Goal: Navigation & Orientation: Find specific page/section

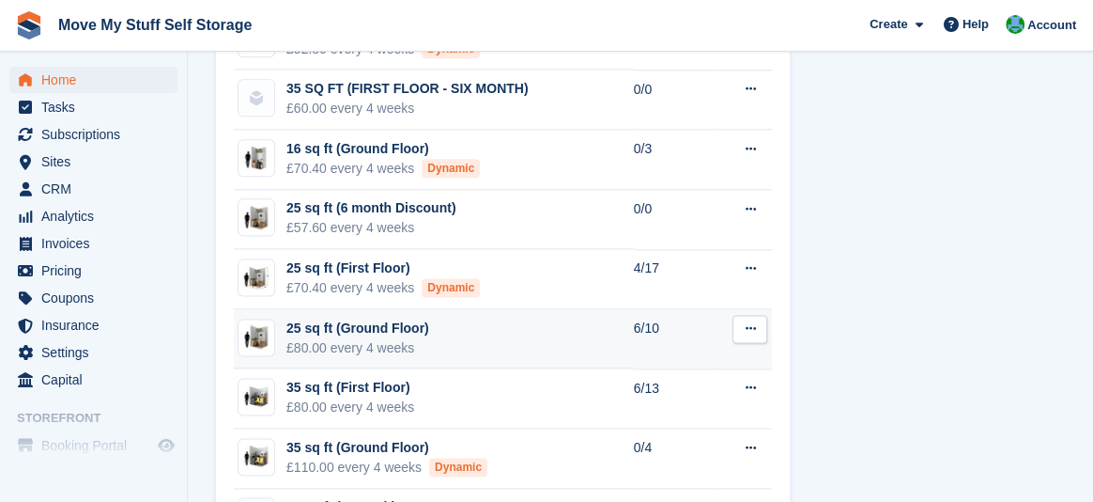
scroll to position [1416, 0]
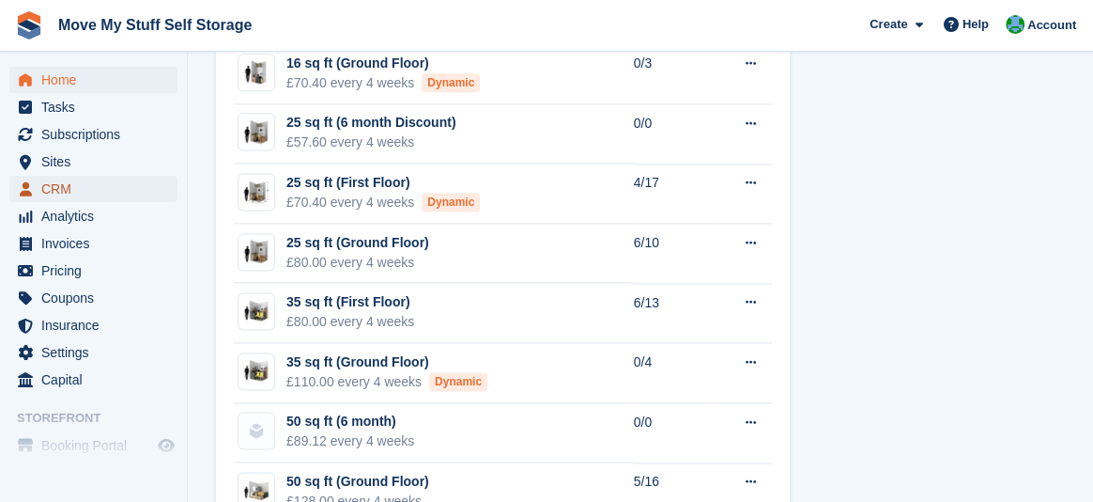
click at [80, 181] on span "CRM" at bounding box center [97, 189] width 113 height 26
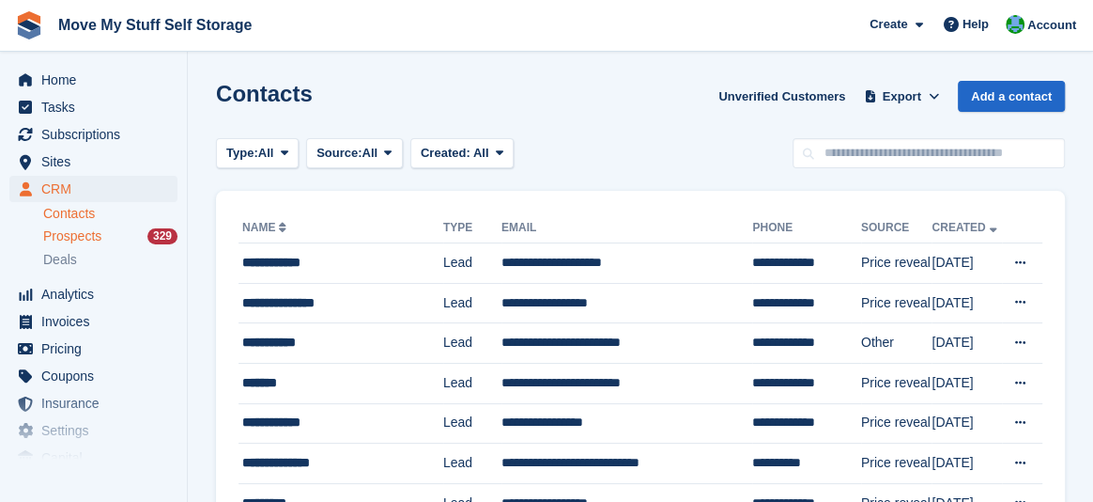
click at [57, 238] on span "Prospects" at bounding box center [72, 236] width 58 height 18
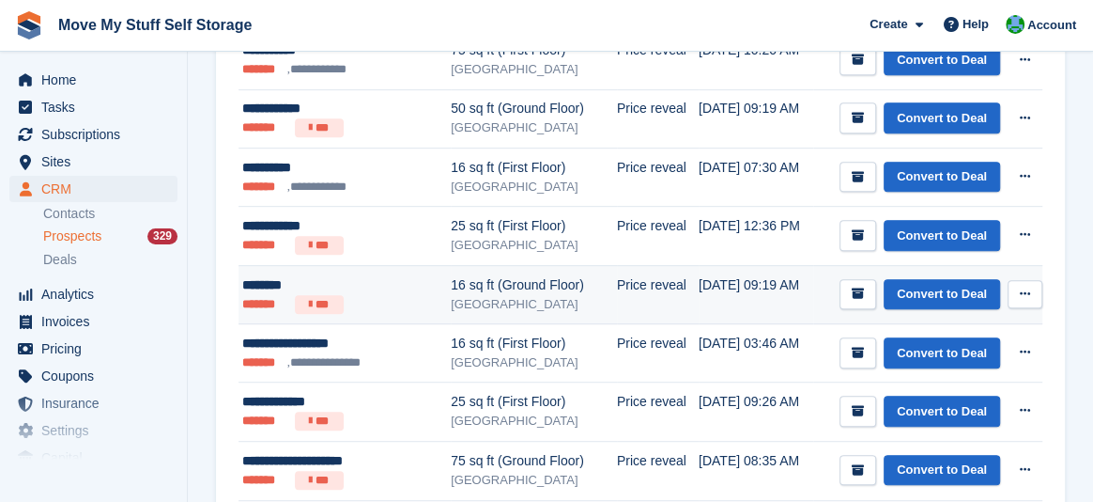
scroll to position [166, 0]
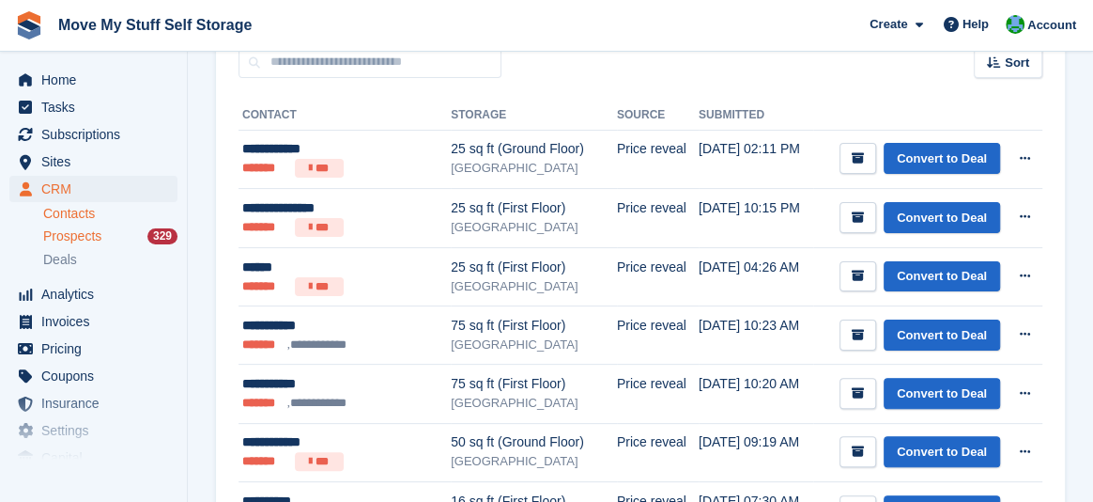
click at [85, 212] on link "Contacts" at bounding box center [110, 214] width 134 height 18
